Goal: Information Seeking & Learning: Learn about a topic

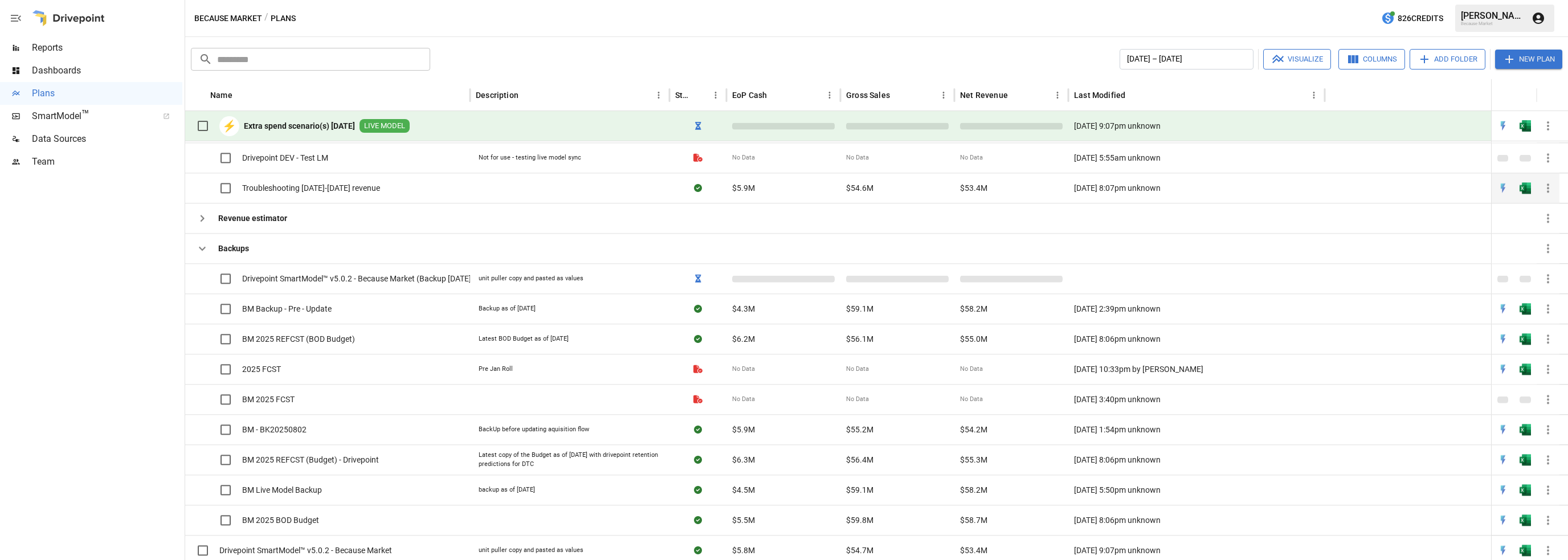
scroll to position [368, 0]
click at [1547, 278] on icon "button" at bounding box center [1548, 276] width 2 height 9
click at [1513, 303] on icon at bounding box center [1507, 301] width 13 height 13
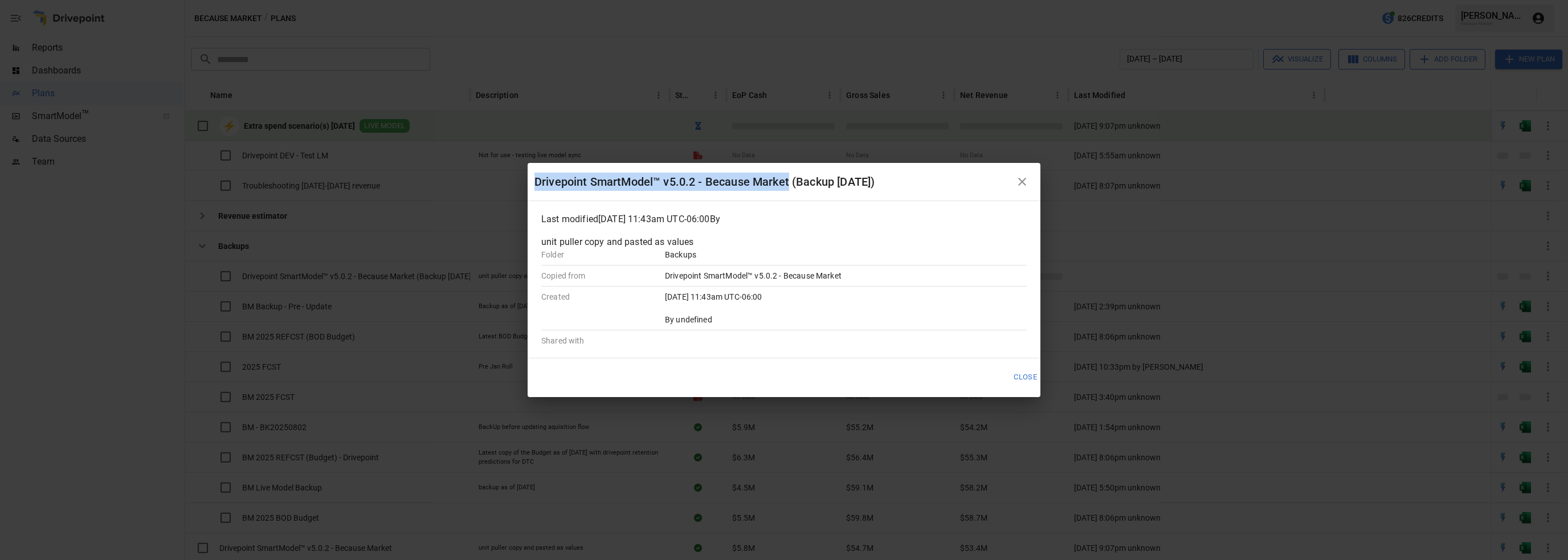
drag, startPoint x: 536, startPoint y: 176, endPoint x: 790, endPoint y: 186, distance: 254.2
click at [790, 186] on div "Drivepoint SmartModel™ v5.0.2 - Because Market (Backup [DATE])" at bounding box center [772, 182] width 477 height 18
click at [740, 180] on div "Drivepoint SmartModel™ v5.0.2 - Because Market (Backup [DATE])" at bounding box center [772, 182] width 477 height 18
click at [750, 177] on div "Drivepoint SmartModel™ v5.0.2 - Because Market (Backup [DATE])" at bounding box center [772, 182] width 477 height 18
drag, startPoint x: 749, startPoint y: 175, endPoint x: 522, endPoint y: 173, distance: 227.0
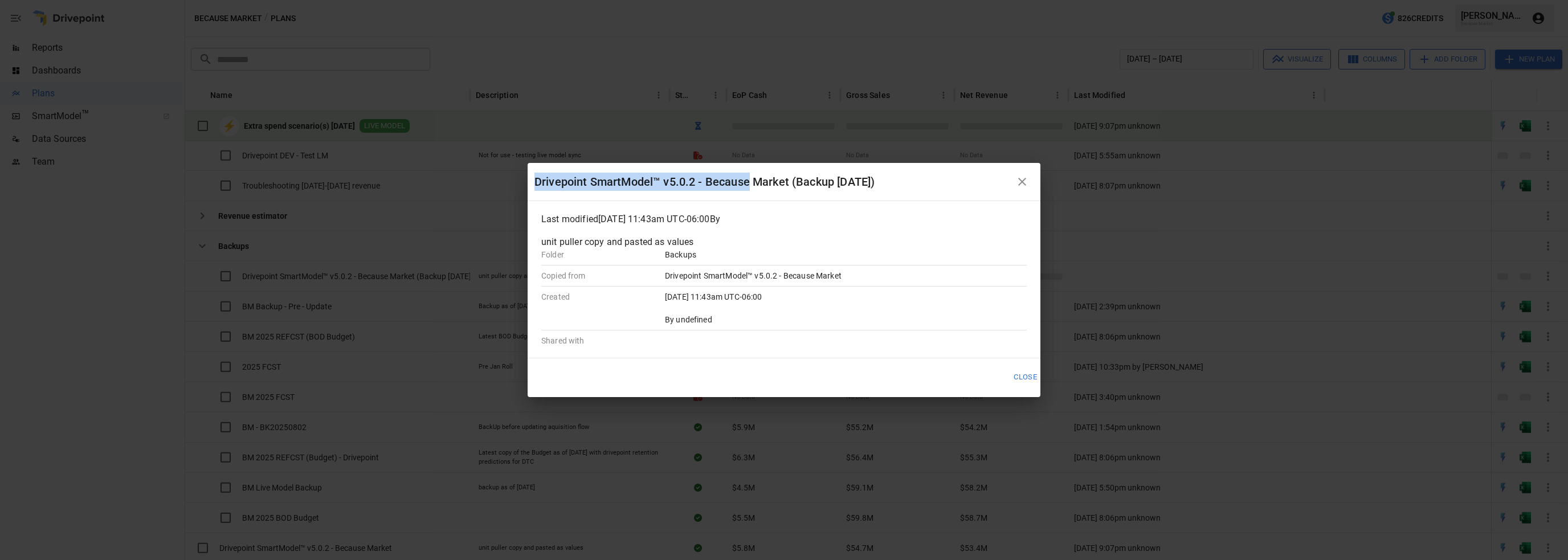
click at [522, 173] on div "Drivepoint SmartModel™ v5.0.2 - Because Market (Backup [DATE]) Last modified [D…" at bounding box center [784, 280] width 1568 height 560
copy div "Drivepoint SmartModel™ v5.0.2 - Because"
click at [1023, 368] on button "Close" at bounding box center [1025, 377] width 38 height 19
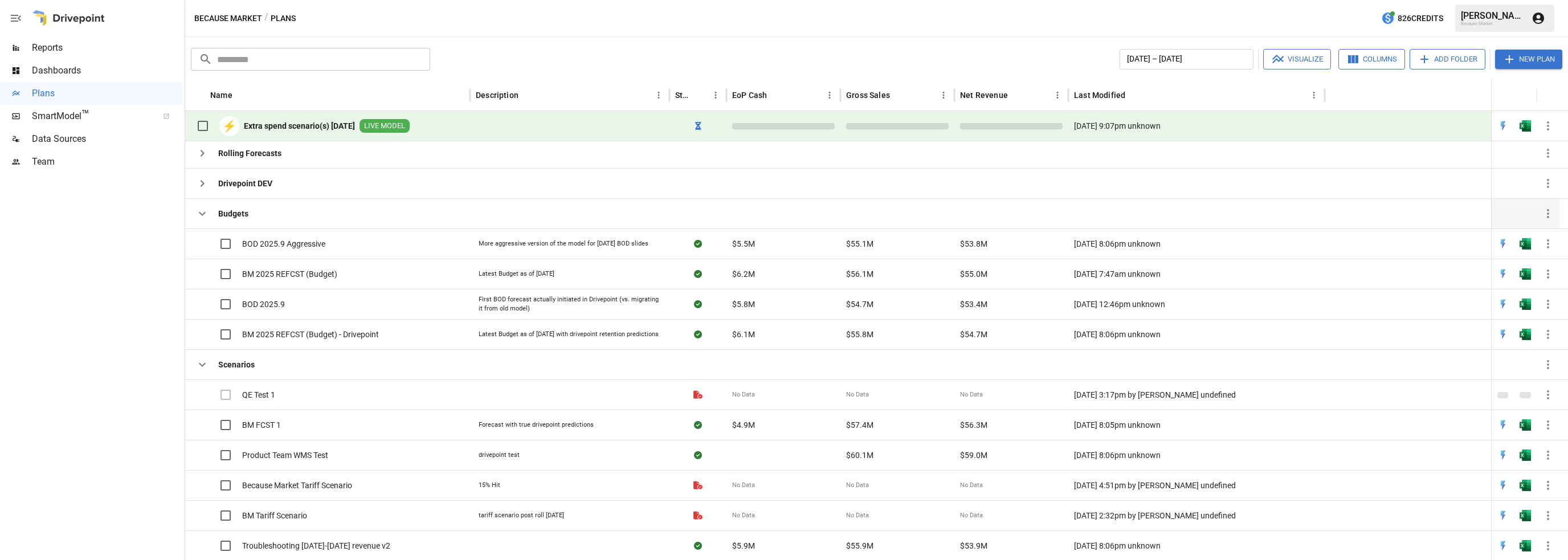
scroll to position [0, 0]
click at [1547, 126] on icon "button" at bounding box center [1548, 125] width 2 height 9
click at [1529, 152] on div "Plan Info" at bounding box center [1535, 152] width 32 height 13
click at [1547, 125] on icon "button" at bounding box center [1548, 125] width 2 height 9
click at [1526, 150] on div "Plan Info" at bounding box center [1535, 152] width 32 height 13
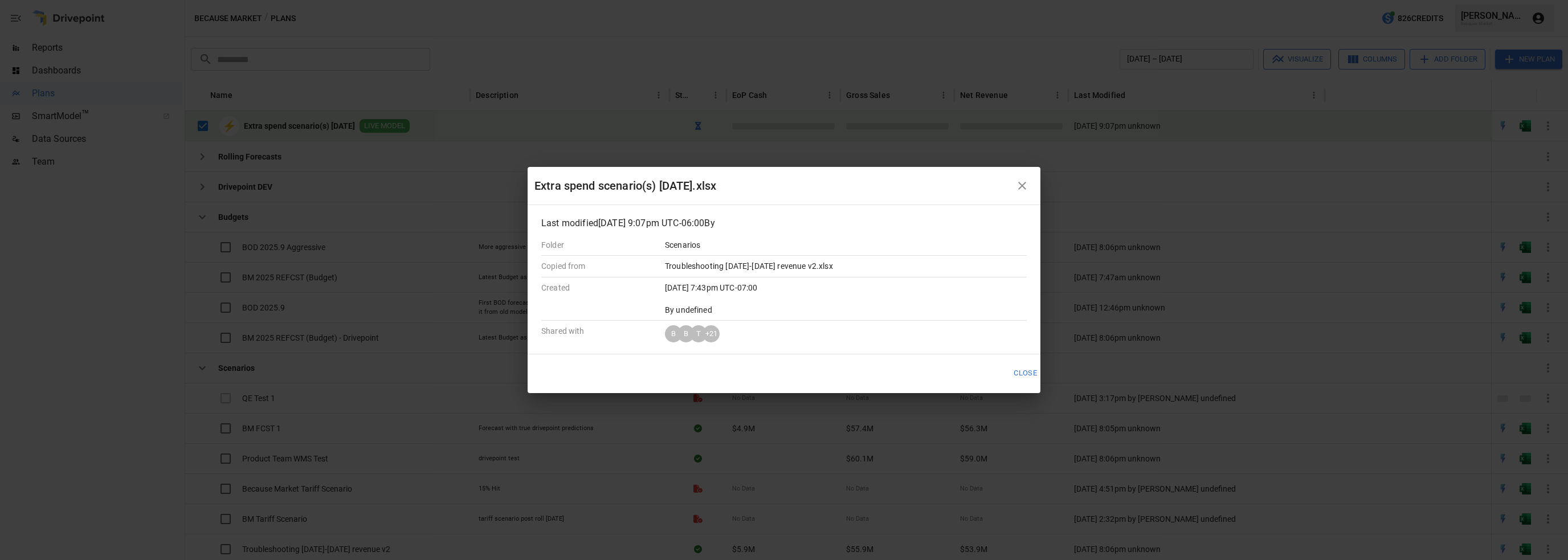
click at [620, 180] on div "Extra spend scenario(s) [DATE].xlsx" at bounding box center [772, 186] width 477 height 18
click at [745, 179] on div "Extra spend scenario(s) [DATE].xlsx" at bounding box center [772, 186] width 477 height 18
click at [768, 178] on div "Extra spend scenario(s) [DATE].xlsx" at bounding box center [772, 186] width 477 height 18
click at [770, 179] on div "Extra spend scenario(s) [DATE].xlsx" at bounding box center [772, 186] width 477 height 18
click at [733, 205] on div "Last modified [DATE] 9:07pm UTC-06:00 By Folder Scenarios Copied from Troublesh…" at bounding box center [784, 279] width 513 height 148
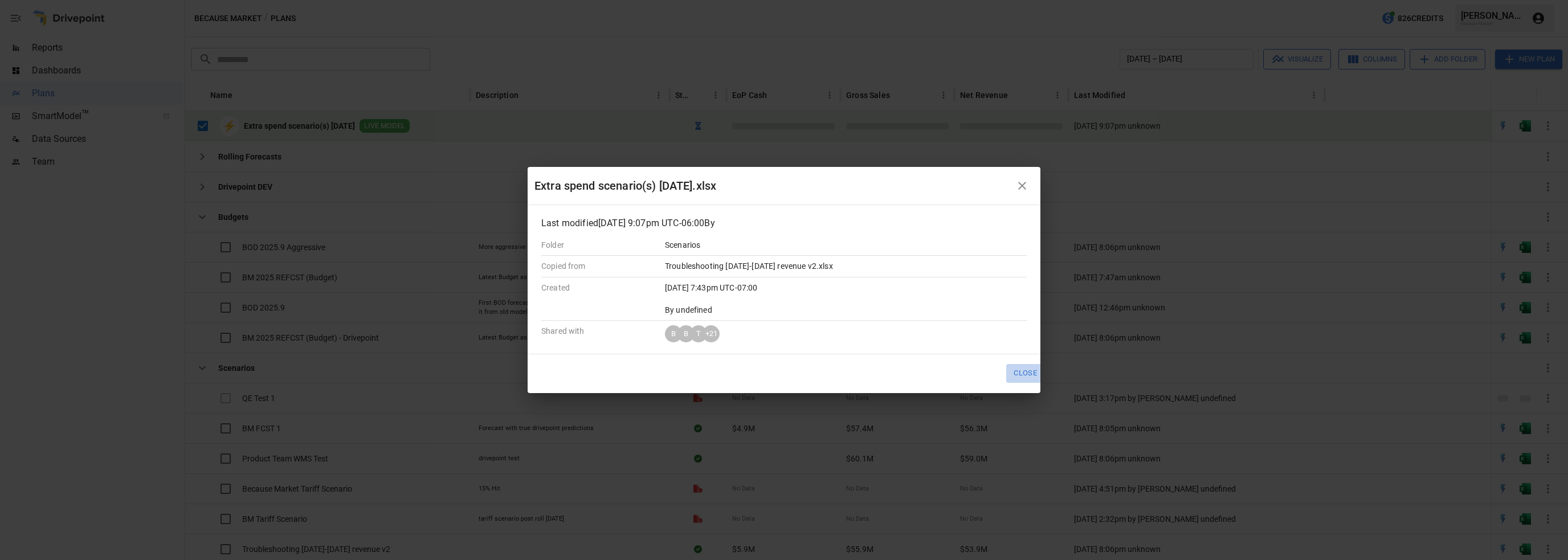
click at [1021, 365] on button "Close" at bounding box center [1025, 373] width 38 height 19
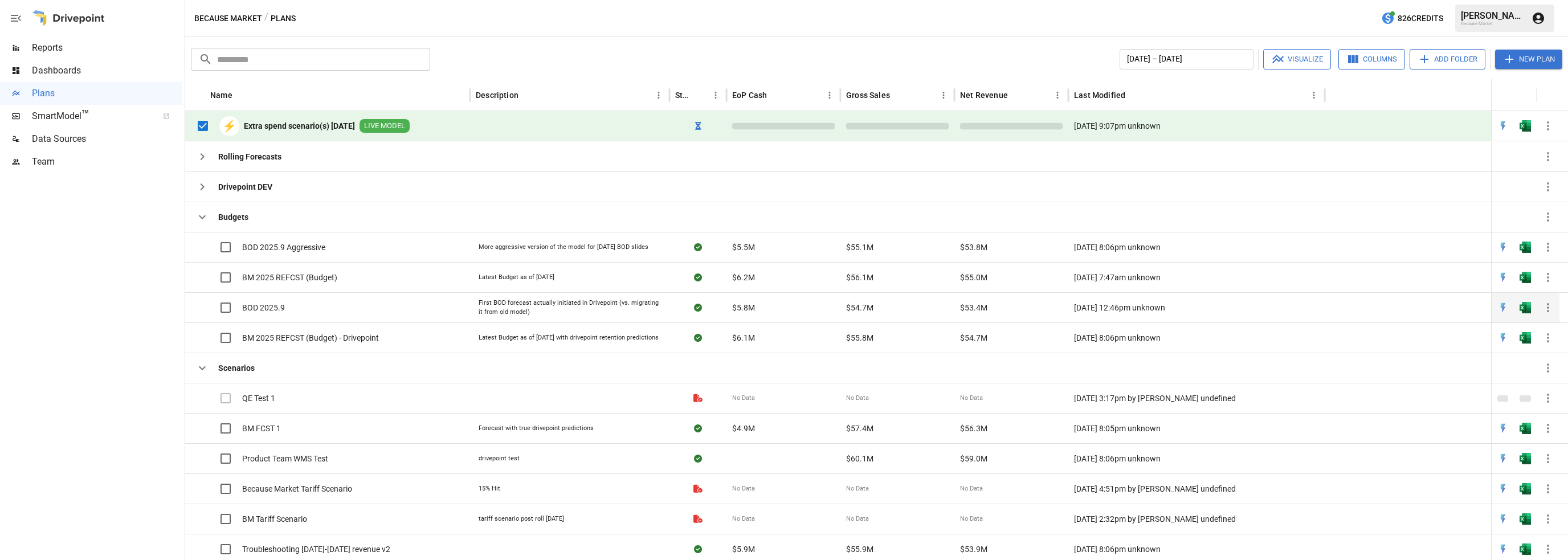
drag, startPoint x: 318, startPoint y: 126, endPoint x: 288, endPoint y: 306, distance: 182.5
click at [288, 306] on div "BOD 2025.9" at bounding box center [327, 307] width 285 height 30
click at [1547, 307] on icon "button" at bounding box center [1548, 307] width 2 height 9
click at [1545, 128] on icon "button" at bounding box center [1548, 126] width 13 height 13
